Goal: Task Accomplishment & Management: Manage account settings

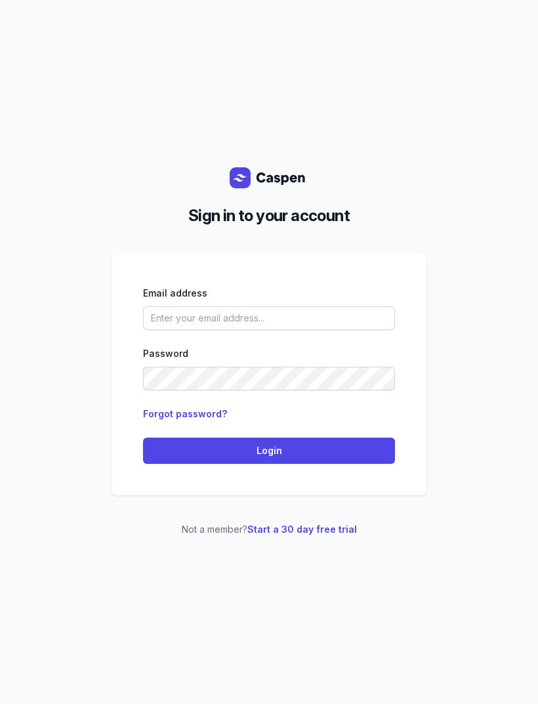
click at [266, 330] on input "email" at bounding box center [269, 318] width 252 height 24
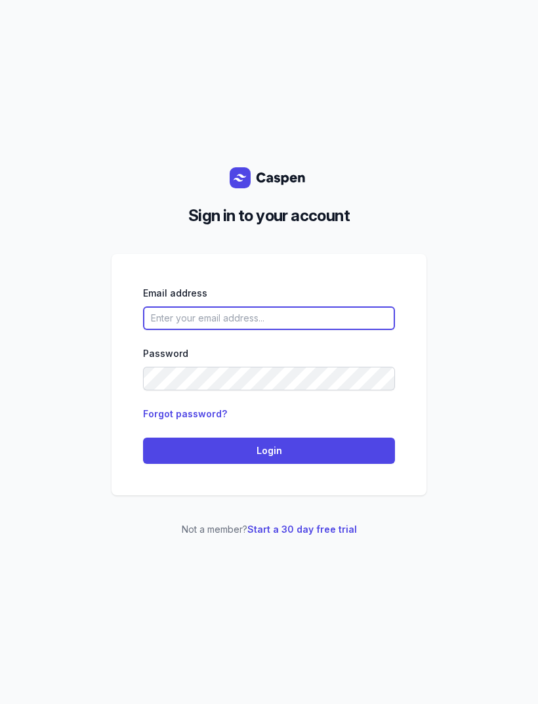
type input "[EMAIL_ADDRESS][DOMAIN_NAME]"
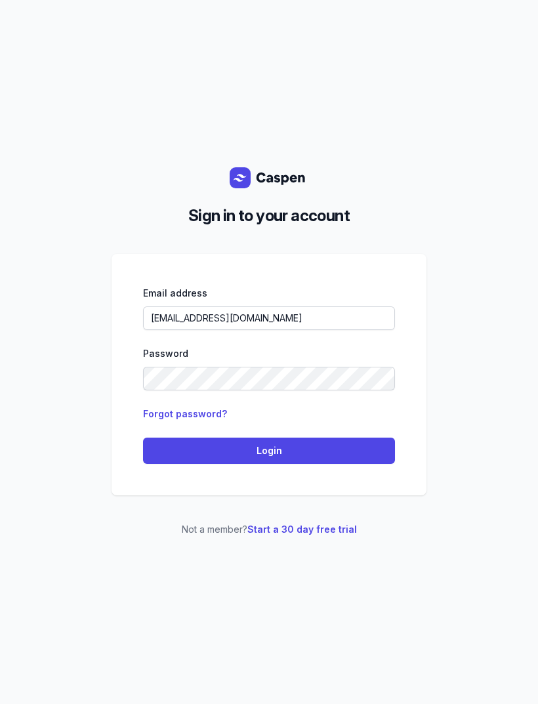
click at [302, 461] on button "Login" at bounding box center [269, 451] width 252 height 26
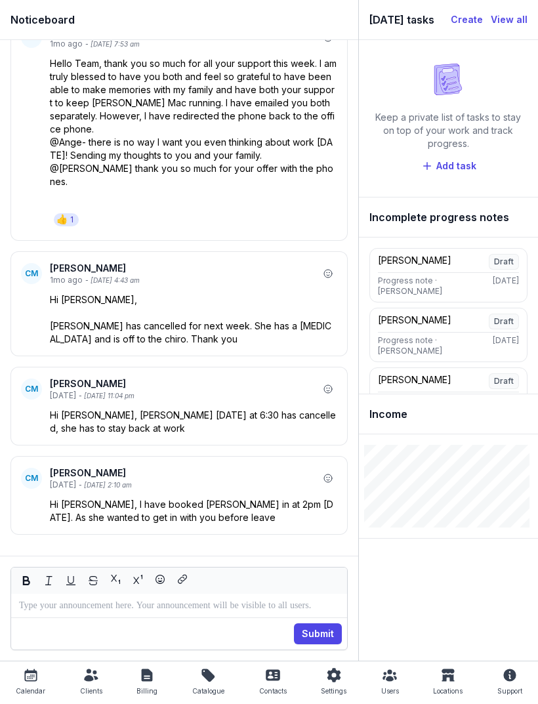
click at [29, 677] on icon at bounding box center [31, 675] width 16 height 16
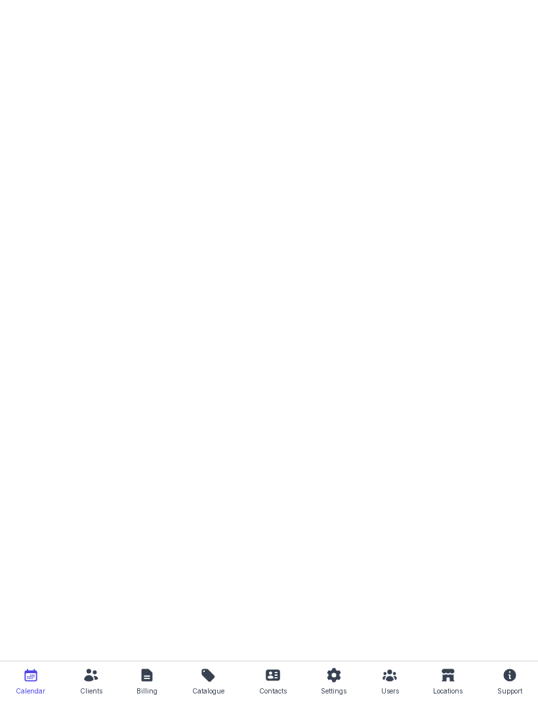
select select "week"
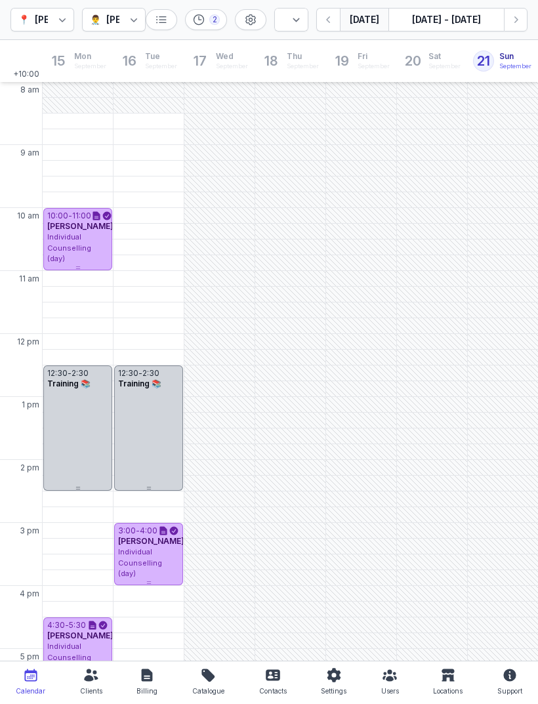
click at [373, 18] on button "[DATE]" at bounding box center [364, 20] width 49 height 24
click at [514, 23] on icon "button" at bounding box center [515, 19] width 13 height 13
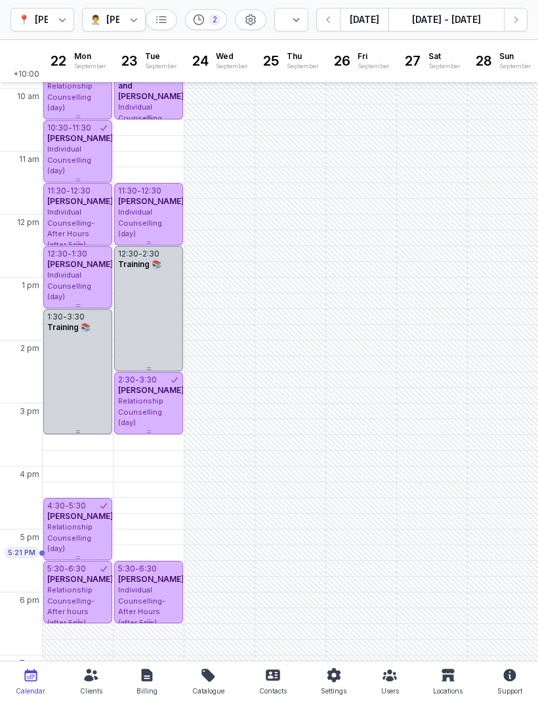
scroll to position [119, 0]
click at [513, 20] on icon "button" at bounding box center [515, 19] width 13 height 13
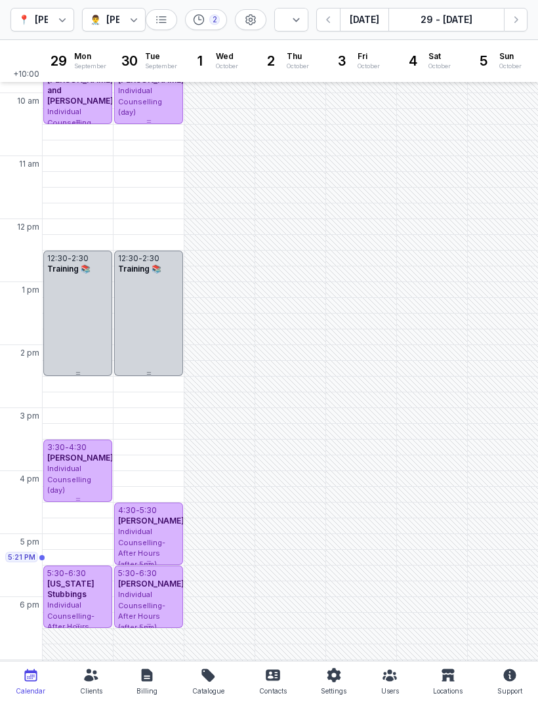
scroll to position [114, 0]
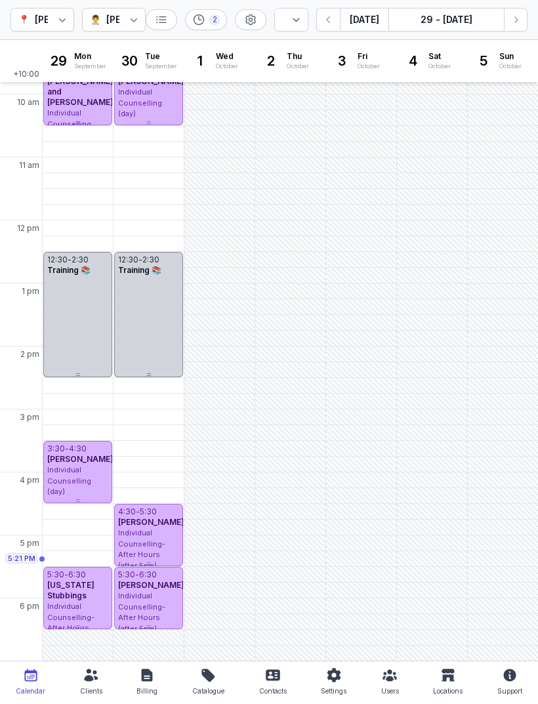
click at [330, 17] on icon "button" at bounding box center [328, 19] width 4 height 7
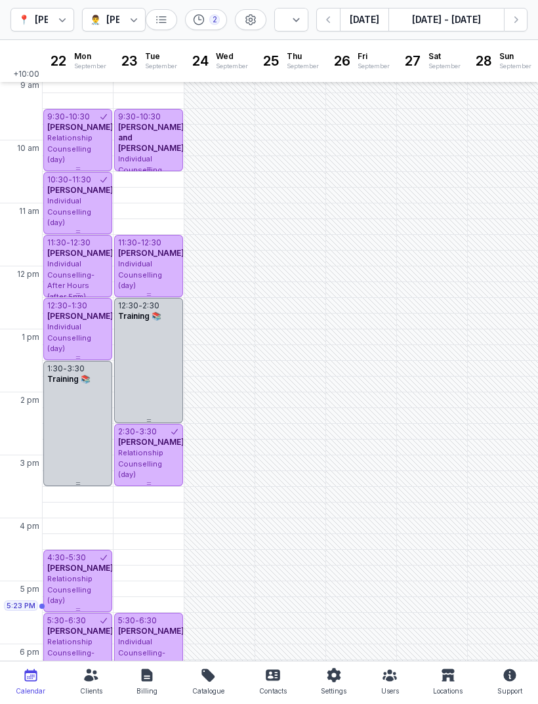
scroll to position [68, 0]
